Goal: Navigation & Orientation: Go to known website

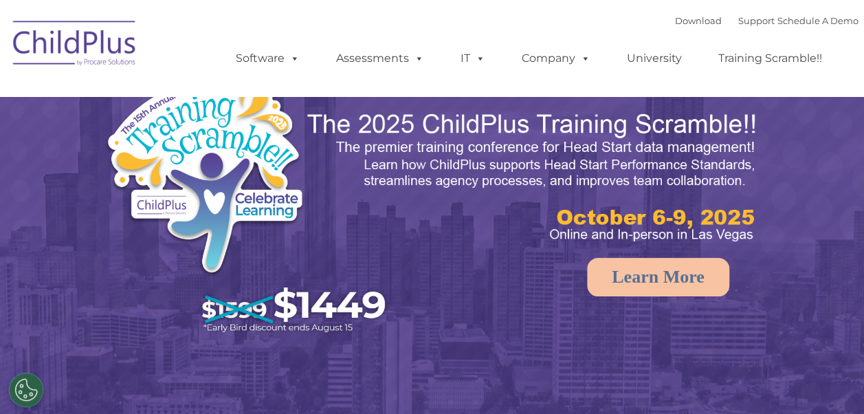
select select "MEDIUM"
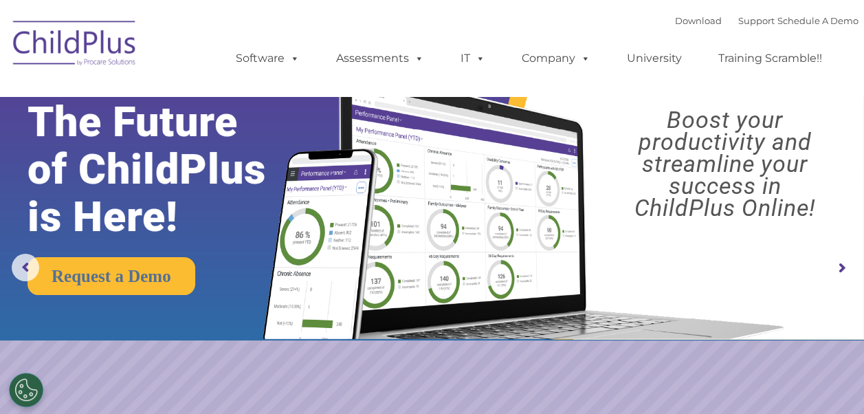
click at [51, 43] on img at bounding box center [75, 45] width 138 height 69
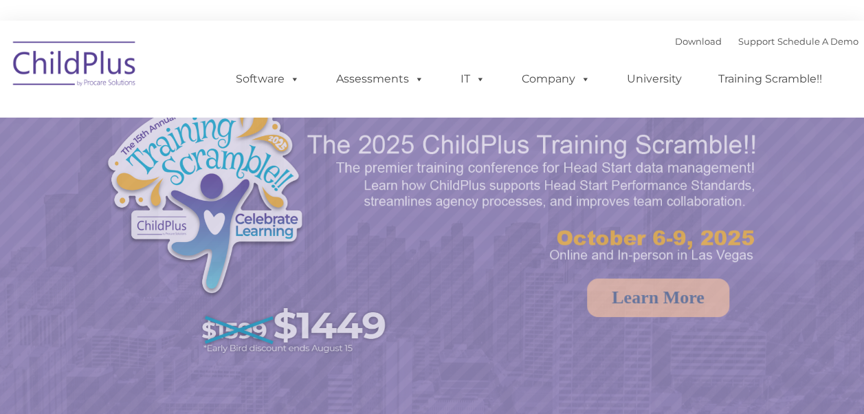
select select "MEDIUM"
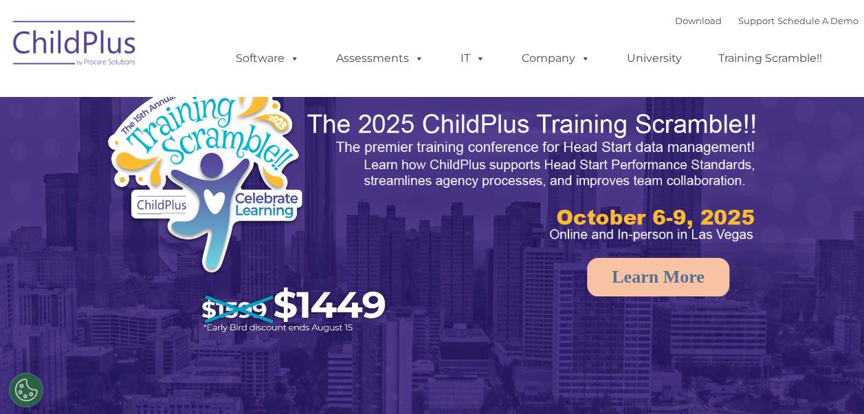
select select "MEDIUM"
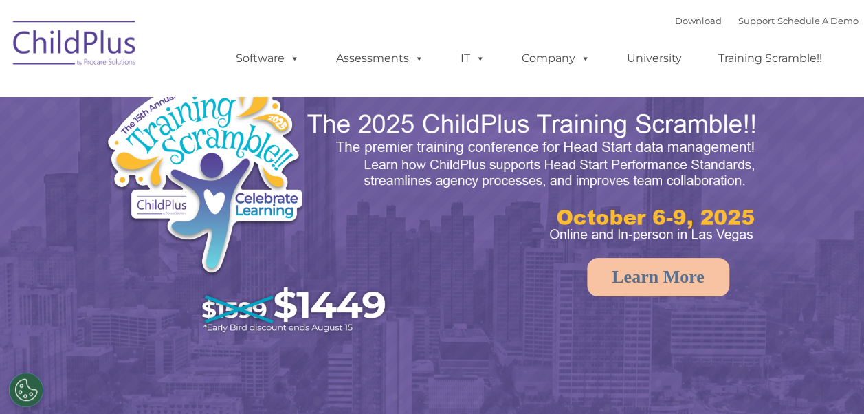
select select "MEDIUM"
